Goal: Transaction & Acquisition: Purchase product/service

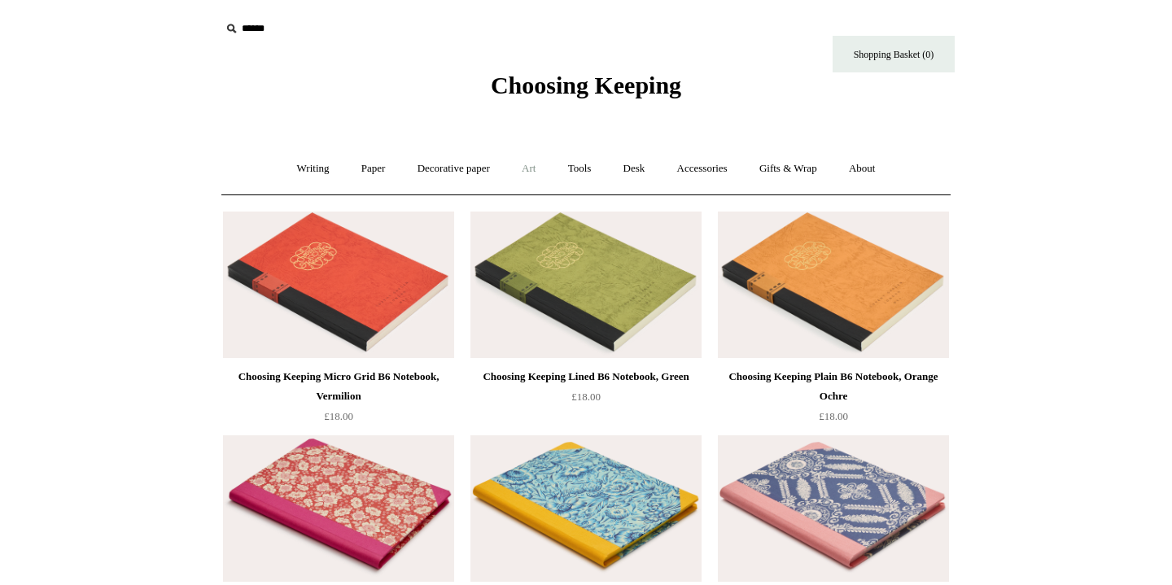
click at [536, 168] on link "Art +" at bounding box center [528, 168] width 43 height 43
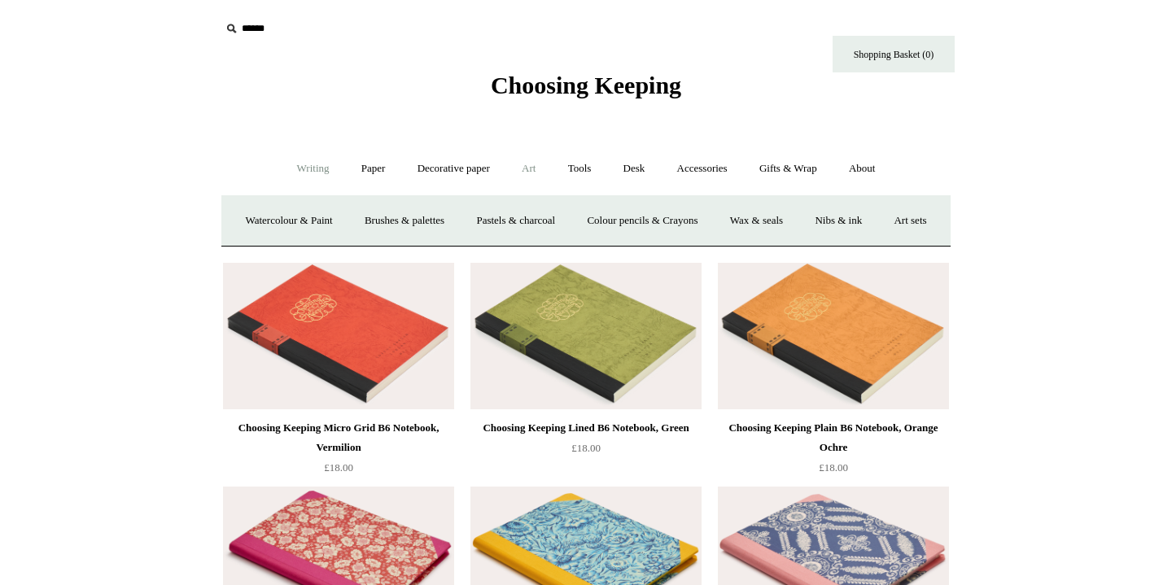
click at [305, 168] on link "Writing +" at bounding box center [313, 168] width 62 height 43
click at [784, 223] on link "Ink bottles & cartridges +" at bounding box center [795, 220] width 129 height 43
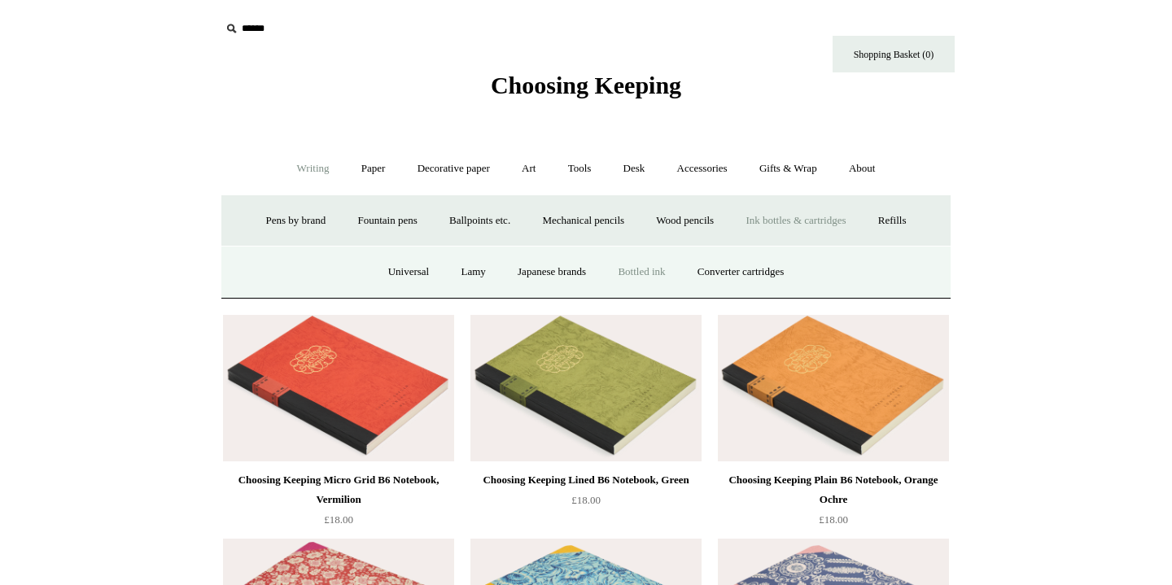
click at [656, 268] on link "Bottled ink" at bounding box center [641, 272] width 76 height 43
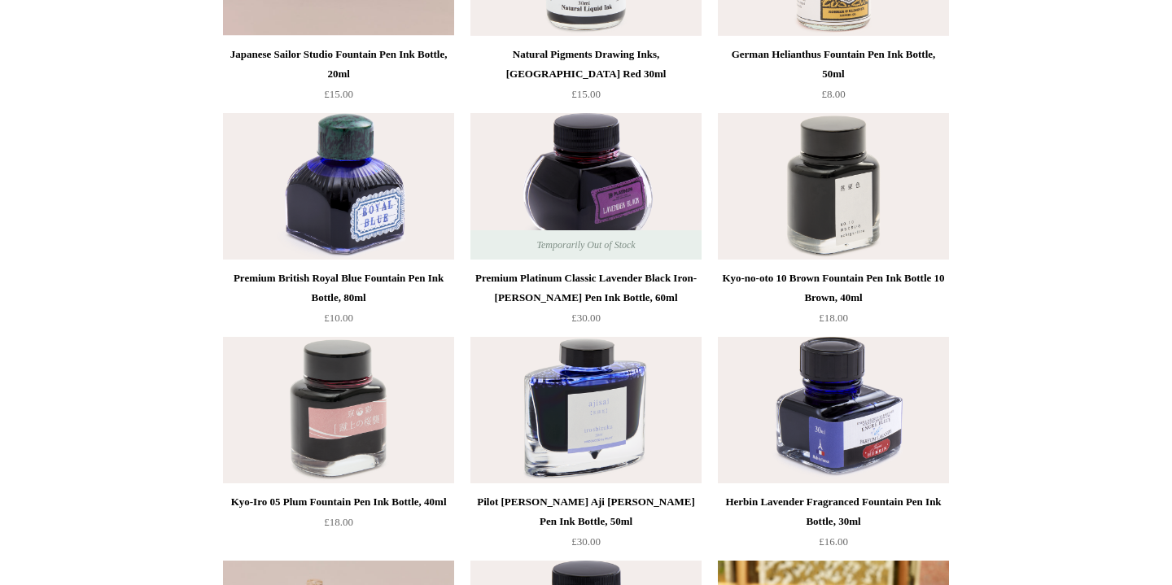
scroll to position [547, 0]
click at [380, 193] on img at bounding box center [338, 185] width 231 height 146
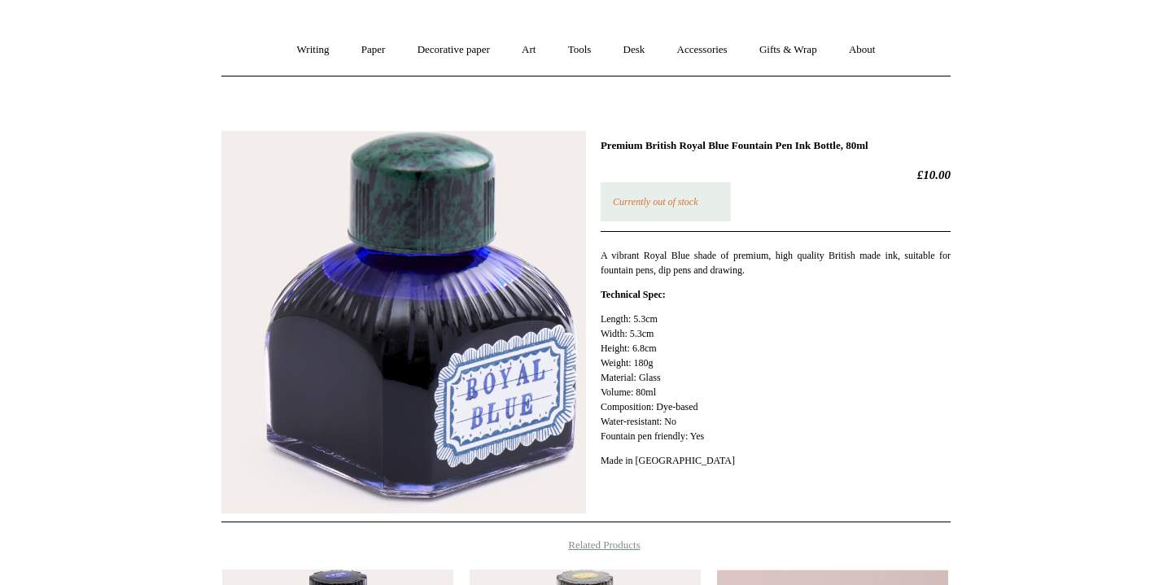
scroll to position [146, 0]
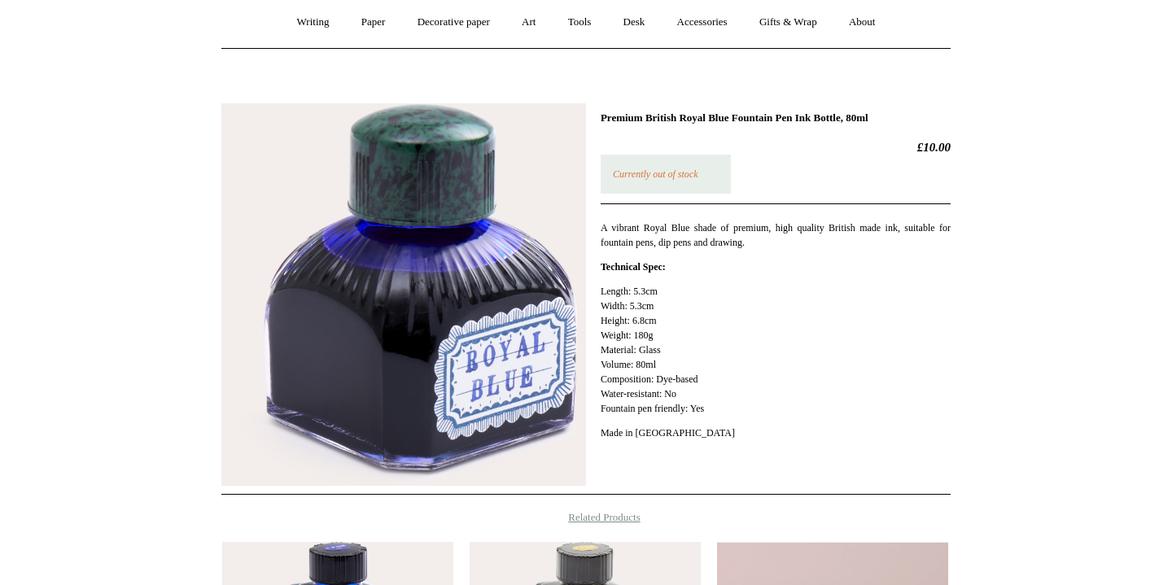
click at [673, 167] on p "Currently out of stock" at bounding box center [666, 174] width 130 height 39
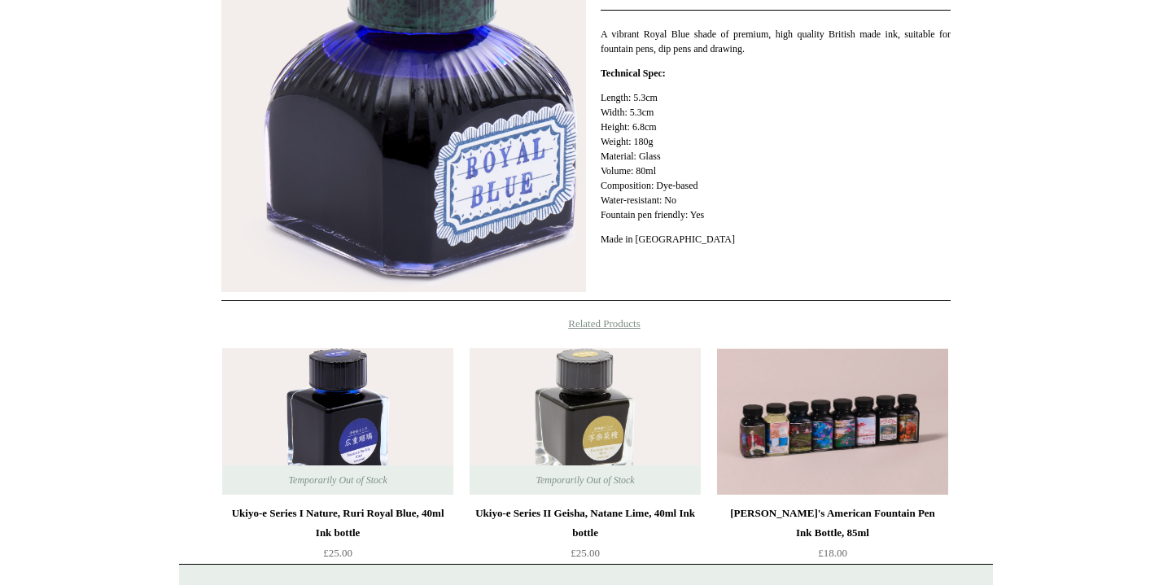
scroll to position [276, 0]
